Goal: Use online tool/utility: Utilize a website feature to perform a specific function

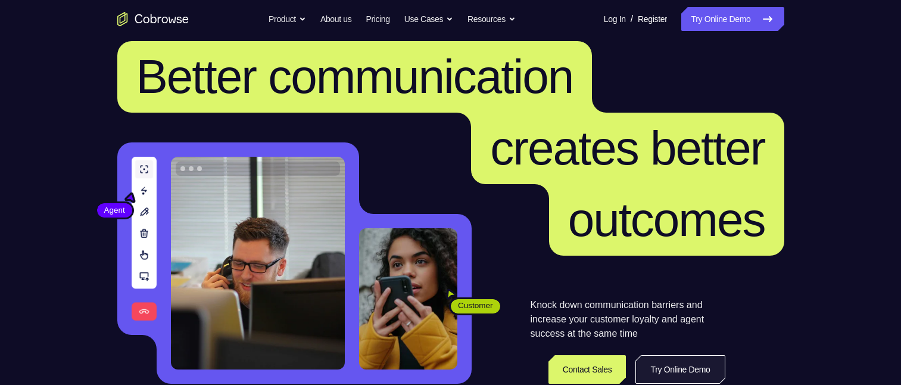
scroll to position [179, 0]
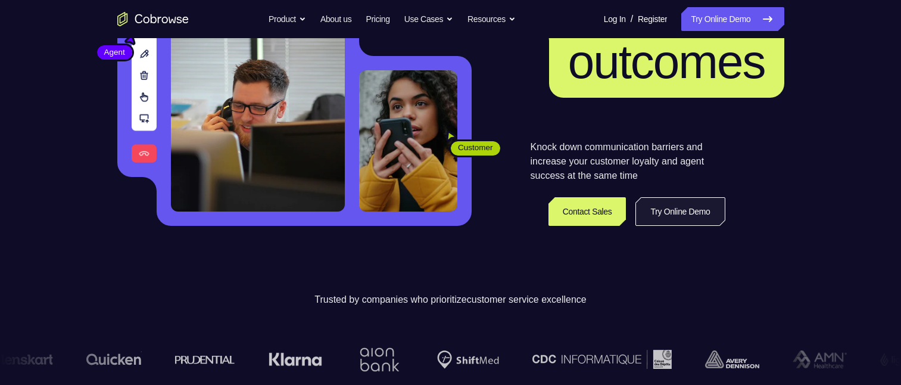
click at [718, 207] on link "Try Online Demo" at bounding box center [679, 211] width 89 height 29
click at [688, 209] on link "Try Online Demo" at bounding box center [679, 211] width 89 height 29
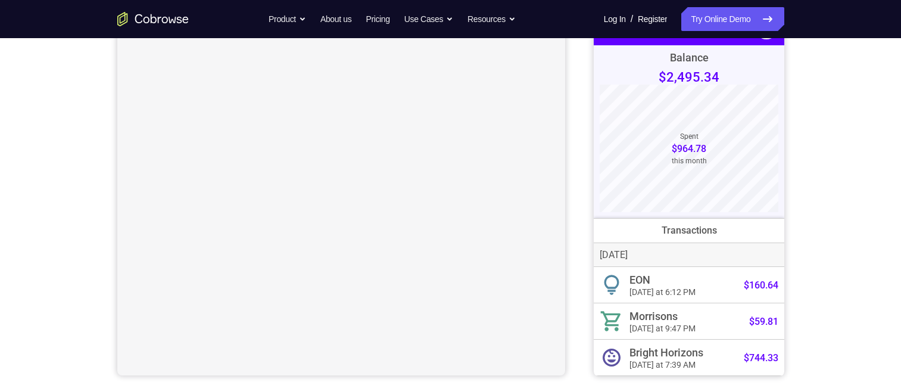
scroll to position [119, 0]
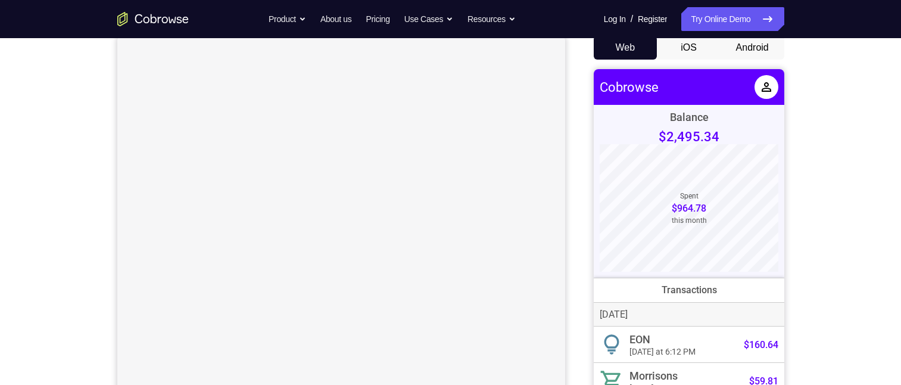
click at [684, 54] on button "iOS" at bounding box center [689, 48] width 64 height 24
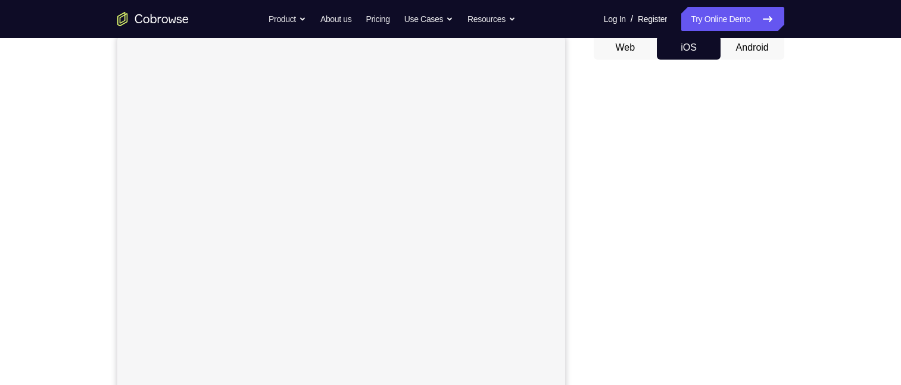
click at [740, 51] on button "Android" at bounding box center [752, 48] width 64 height 24
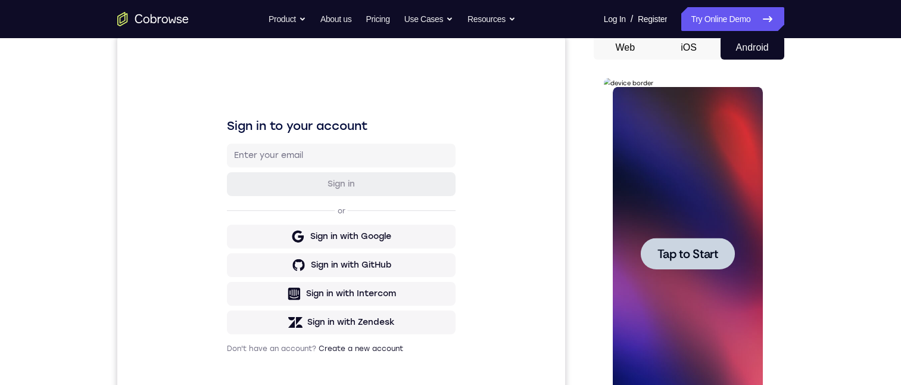
scroll to position [0, 0]
click at [720, 245] on div at bounding box center [688, 254] width 94 height 32
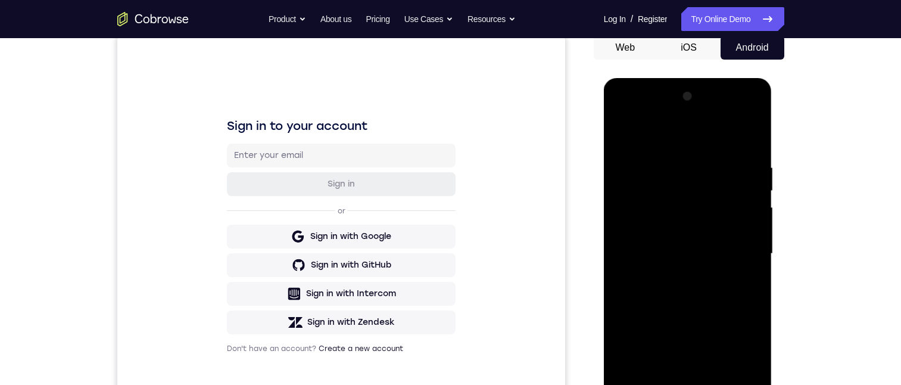
scroll to position [179, 0]
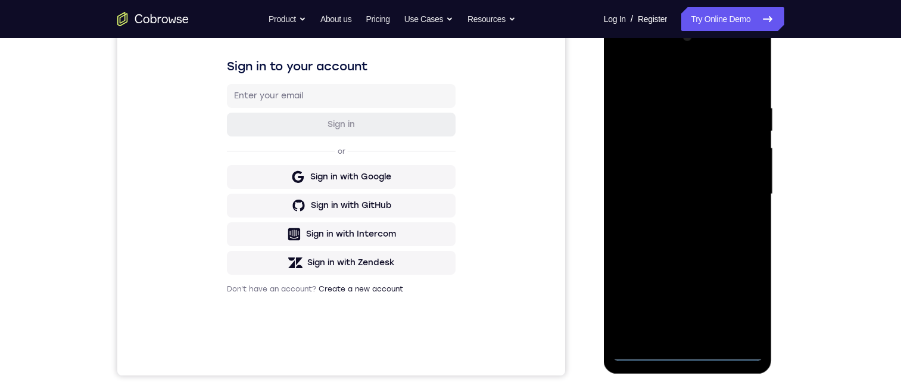
click at [684, 348] on div at bounding box center [688, 193] width 150 height 333
click at [693, 348] on div at bounding box center [688, 193] width 150 height 333
click at [690, 349] on div at bounding box center [688, 193] width 150 height 333
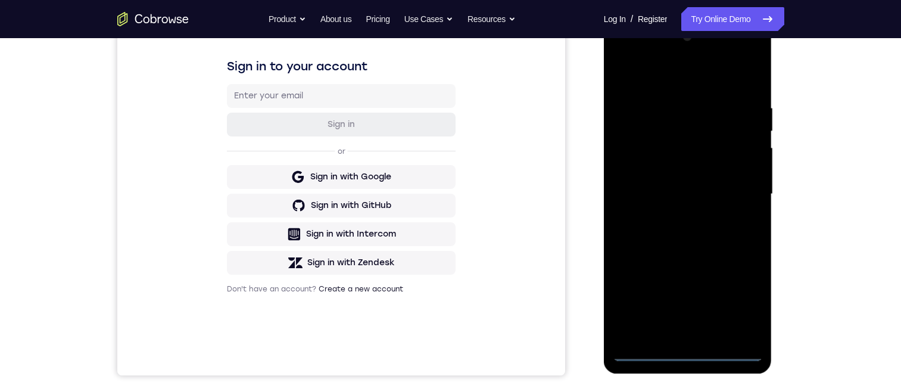
click at [690, 349] on div at bounding box center [688, 193] width 150 height 333
click at [735, 299] on div at bounding box center [688, 193] width 150 height 333
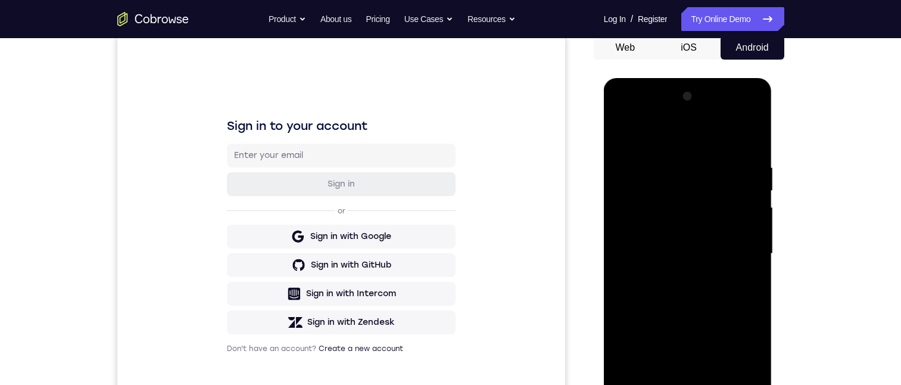
click at [619, 114] on div at bounding box center [688, 253] width 150 height 333
click at [674, 189] on div at bounding box center [688, 253] width 150 height 333
click at [687, 192] on div at bounding box center [688, 253] width 150 height 333
click at [659, 199] on div at bounding box center [688, 253] width 150 height 333
click at [662, 169] on div at bounding box center [688, 253] width 150 height 333
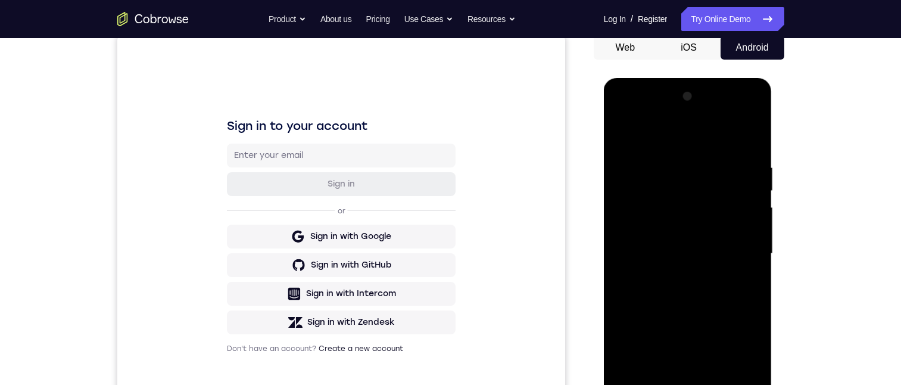
click at [711, 154] on div at bounding box center [688, 253] width 150 height 333
click at [717, 154] on div at bounding box center [688, 253] width 150 height 333
click at [685, 151] on div at bounding box center [688, 253] width 150 height 333
click at [685, 145] on div at bounding box center [688, 253] width 150 height 333
click at [736, 111] on div at bounding box center [688, 253] width 150 height 333
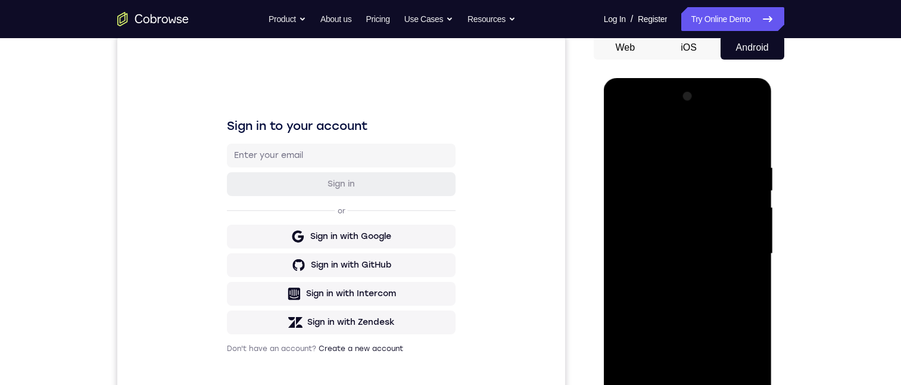
click at [720, 160] on div at bounding box center [688, 253] width 150 height 333
click at [668, 198] on div at bounding box center [688, 253] width 150 height 333
click at [676, 152] on div at bounding box center [688, 253] width 150 height 333
click at [676, 147] on div at bounding box center [688, 253] width 150 height 333
click at [674, 199] on div at bounding box center [688, 253] width 150 height 333
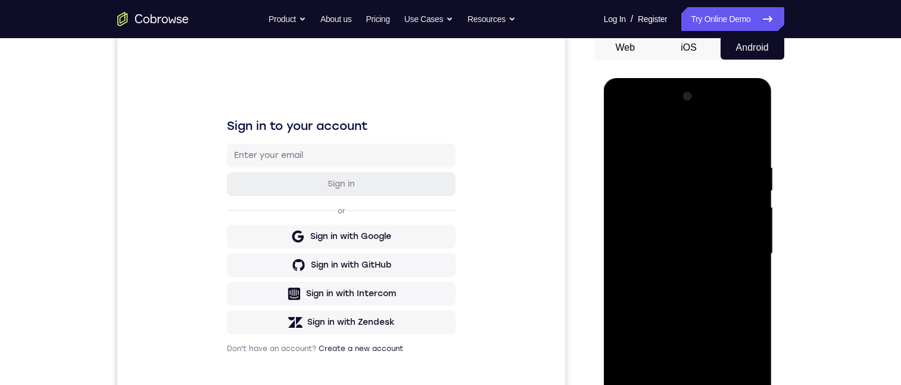
click at [663, 149] on div at bounding box center [688, 253] width 150 height 333
click at [700, 157] on div at bounding box center [688, 253] width 150 height 333
click at [705, 145] on div at bounding box center [688, 253] width 150 height 333
click at [716, 151] on div at bounding box center [688, 253] width 150 height 333
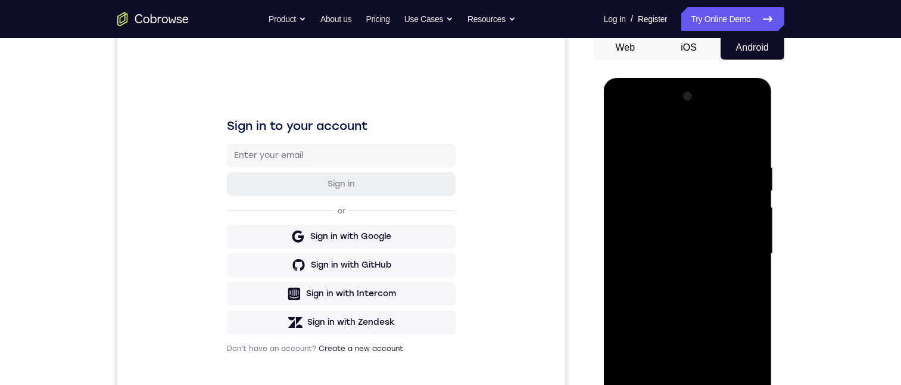
click at [709, 300] on div at bounding box center [688, 253] width 150 height 333
click at [686, 224] on div at bounding box center [688, 253] width 150 height 333
click at [712, 219] on div at bounding box center [688, 253] width 150 height 333
click at [645, 384] on div at bounding box center [688, 253] width 150 height 333
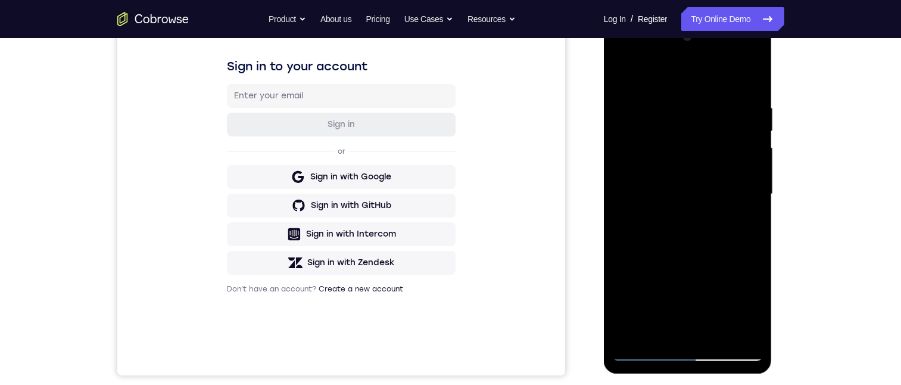
click at [665, 251] on div at bounding box center [688, 193] width 150 height 333
click at [676, 104] on div at bounding box center [688, 193] width 150 height 333
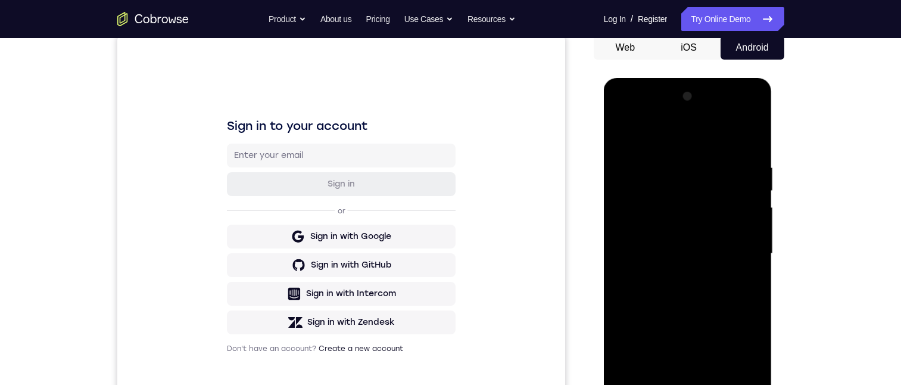
scroll to position [238, 0]
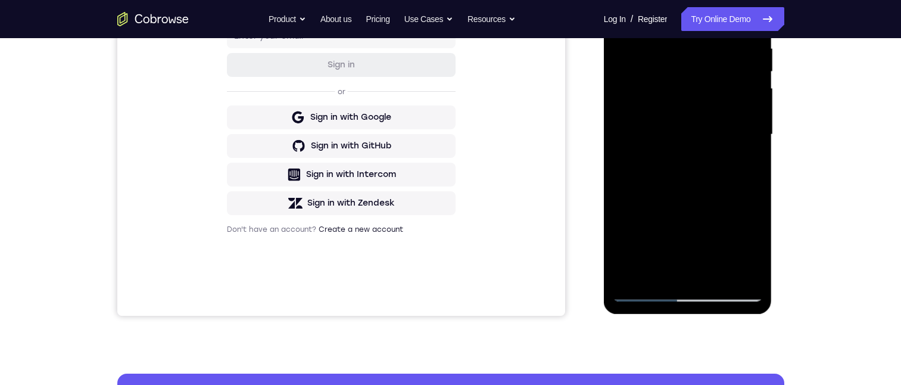
click at [650, 170] on div at bounding box center [688, 134] width 150 height 333
click at [657, 259] on div at bounding box center [688, 134] width 150 height 333
click at [650, 110] on div at bounding box center [688, 134] width 150 height 333
